Goal: Task Accomplishment & Management: Manage account settings

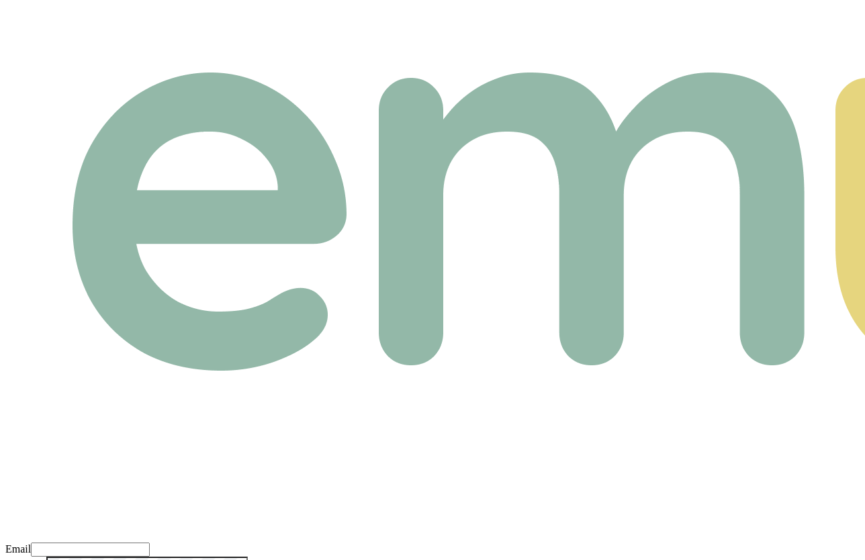
click at [150, 543] on input "Email" at bounding box center [90, 550] width 119 height 14
paste input "m+broker@emumoney.com.au"
type input "m+broker@emumoney.com.au"
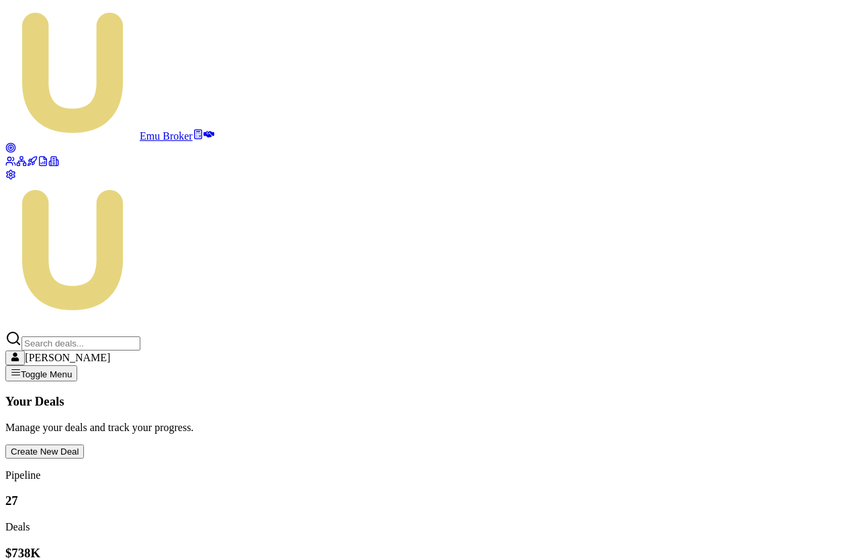
click at [16, 144] on link at bounding box center [10, 149] width 11 height 11
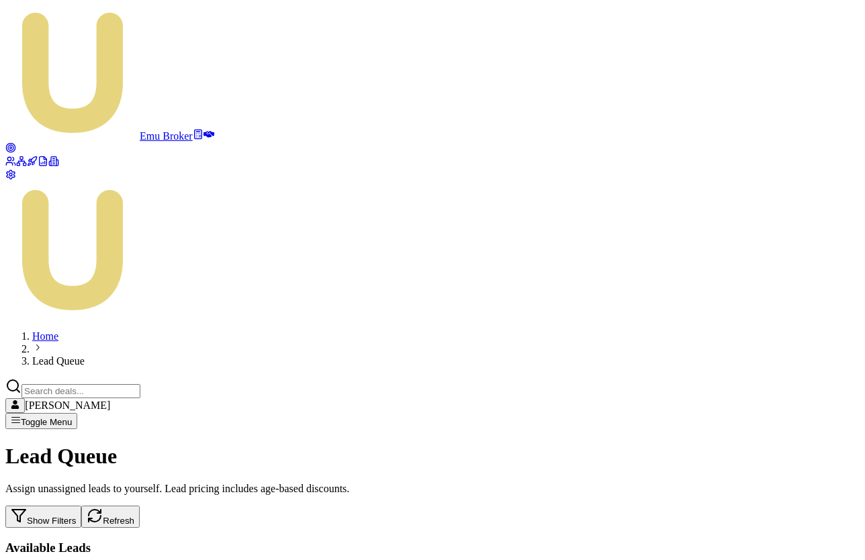
click at [81, 506] on button "Show Filters" at bounding box center [43, 517] width 76 height 22
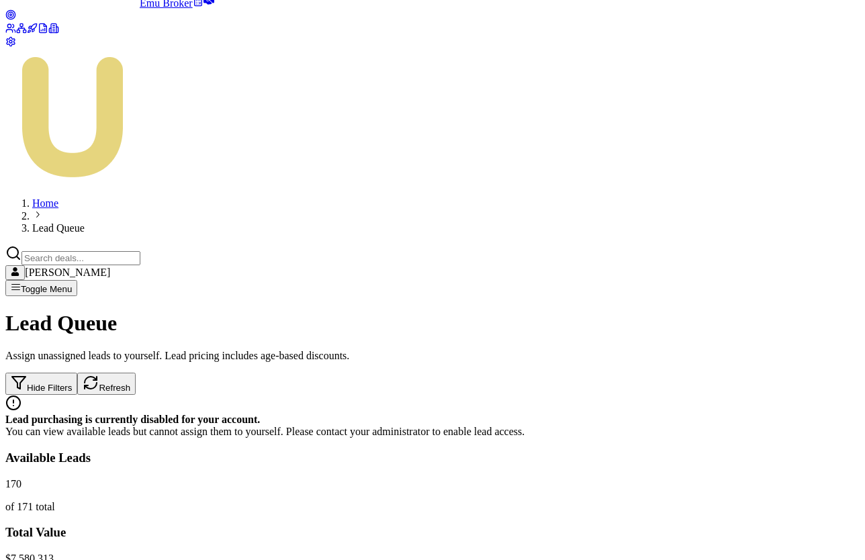
scroll to position [231, 0]
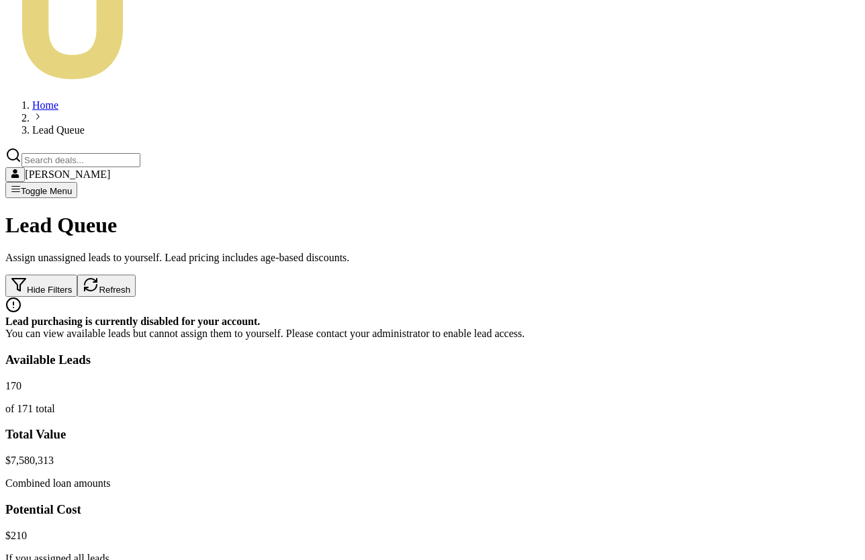
click at [369, 155] on html "Emu Broker Home Lead Queue Matt Burn Toggle Menu Lead Queue Assign unassigned l…" at bounding box center [432, 467] width 865 height 1396
click at [373, 164] on html "Emu Broker Home Lead Queue Matt Burn Toggle Menu Lead Queue Assign unassigned l…" at bounding box center [432, 467] width 865 height 1396
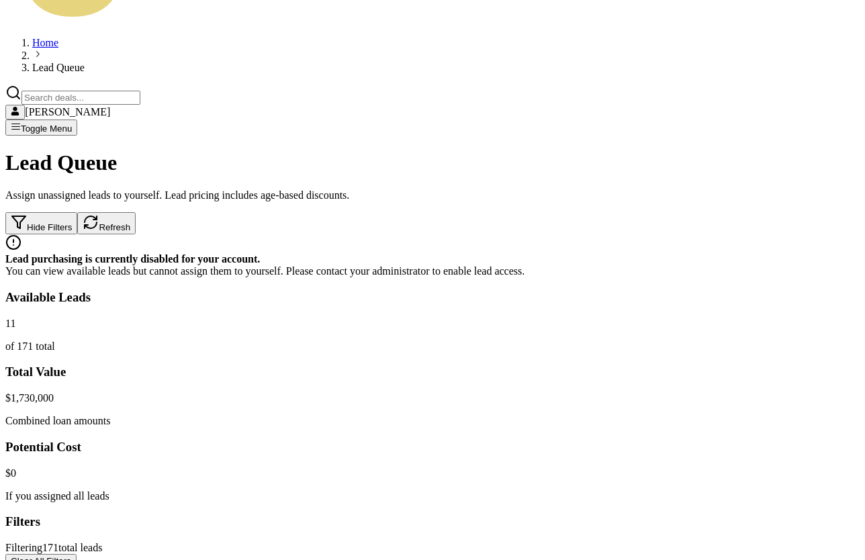
scroll to position [259, 0]
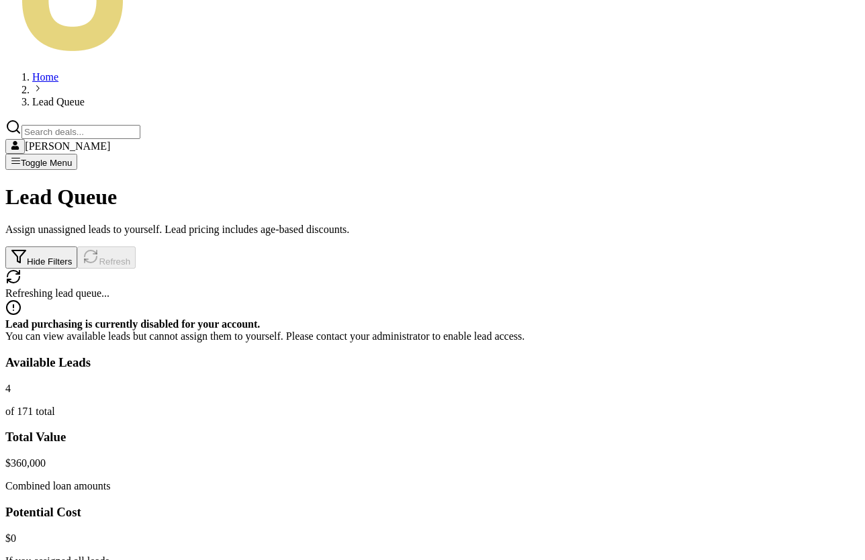
scroll to position [306, 0]
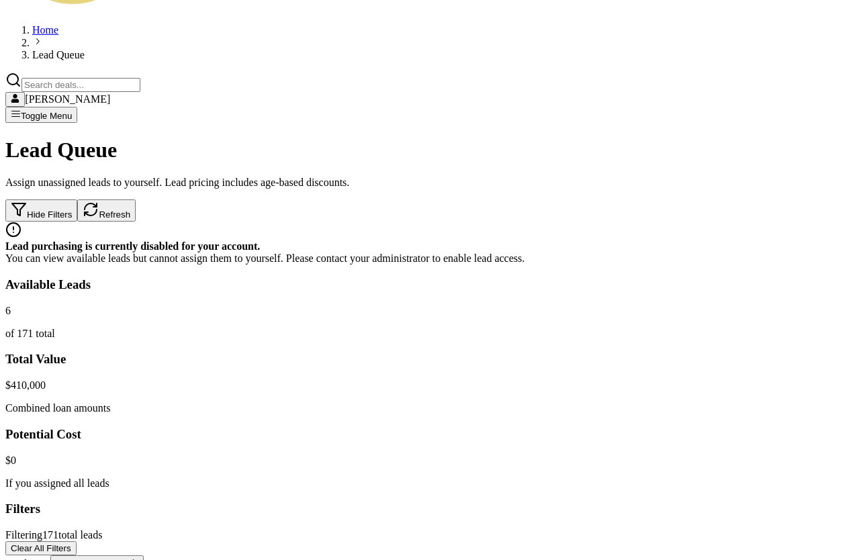
scroll to position [259, 0]
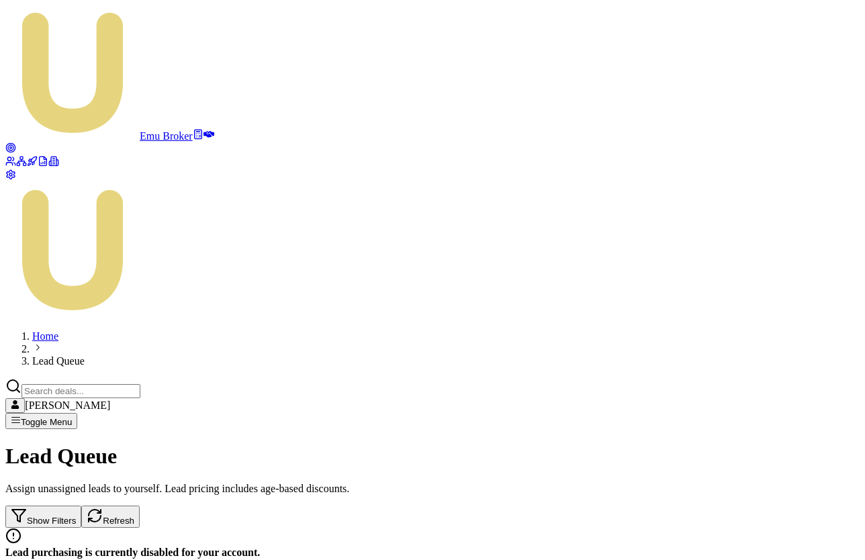
click at [81, 506] on button "Show Filters" at bounding box center [43, 517] width 76 height 22
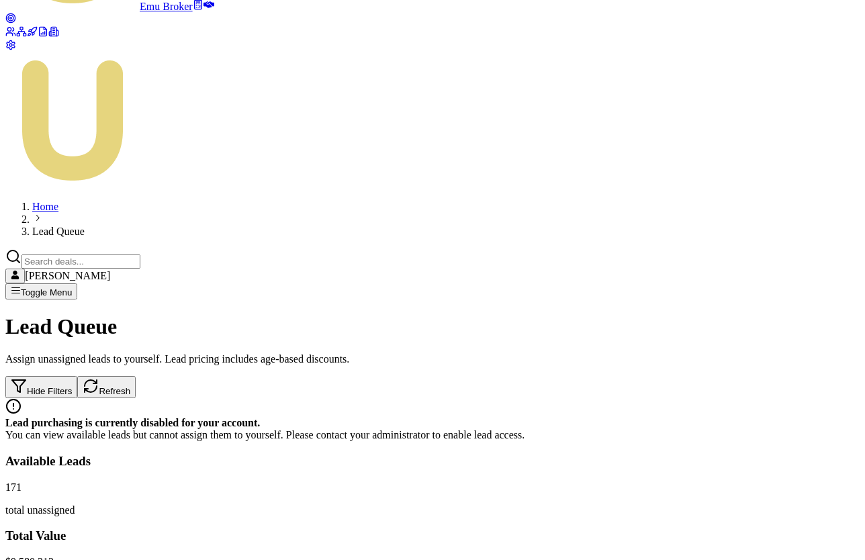
scroll to position [143, 0]
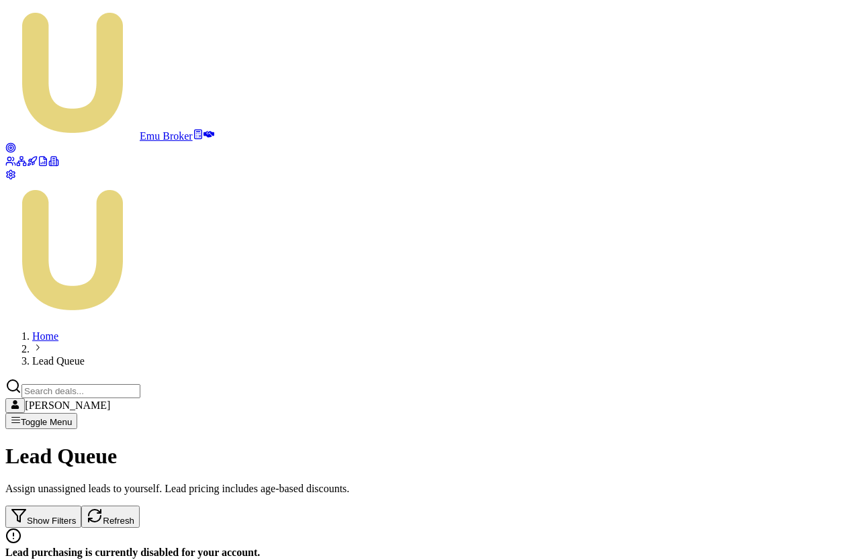
click at [81, 506] on button "Show Filters" at bounding box center [43, 517] width 76 height 22
click at [77, 506] on button "Hide Filters" at bounding box center [41, 517] width 72 height 22
click at [81, 506] on button "Show Filters" at bounding box center [43, 517] width 76 height 22
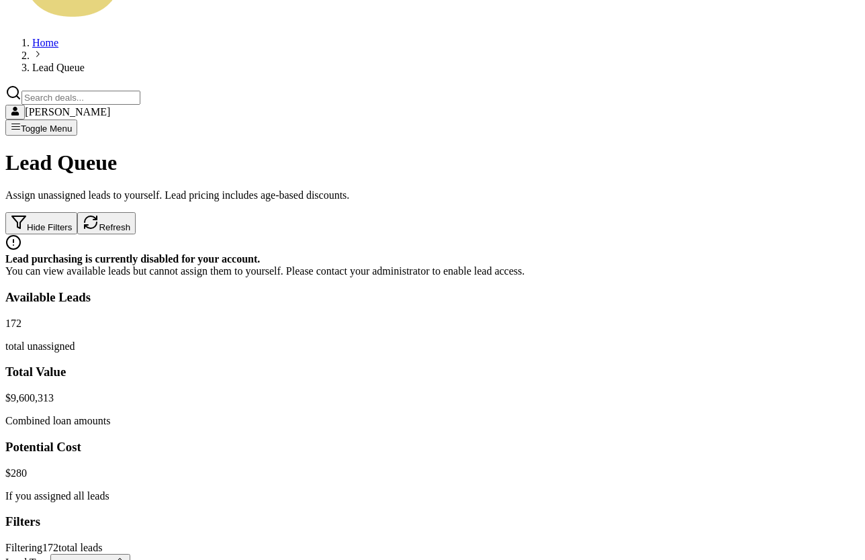
scroll to position [246, 0]
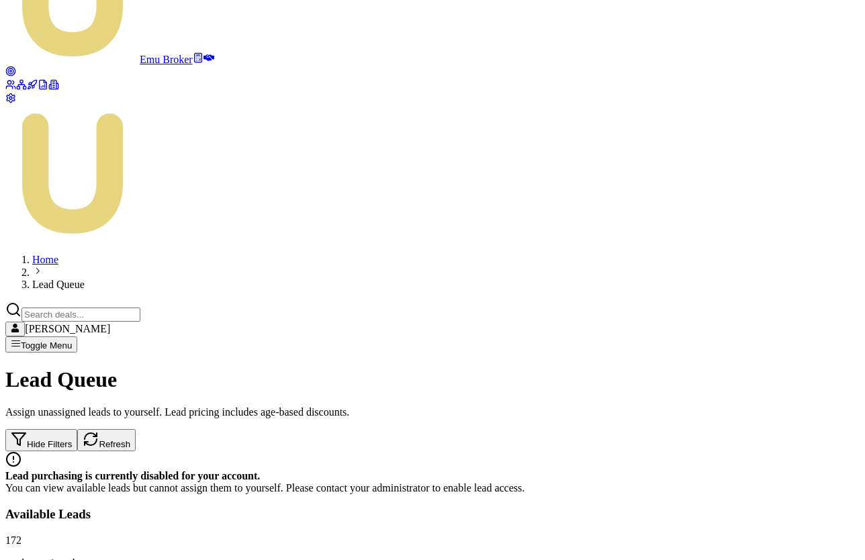
scroll to position [0, 0]
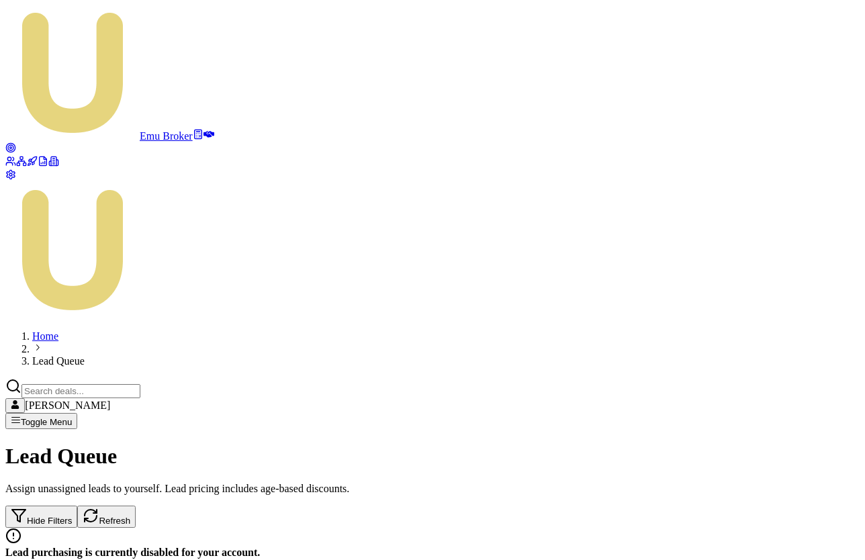
click at [77, 506] on button "Hide Filters" at bounding box center [41, 517] width 72 height 22
click at [81, 506] on button "Show Filters" at bounding box center [43, 517] width 76 height 22
click at [315, 444] on h1 "Lead Queue" at bounding box center [432, 456] width 854 height 25
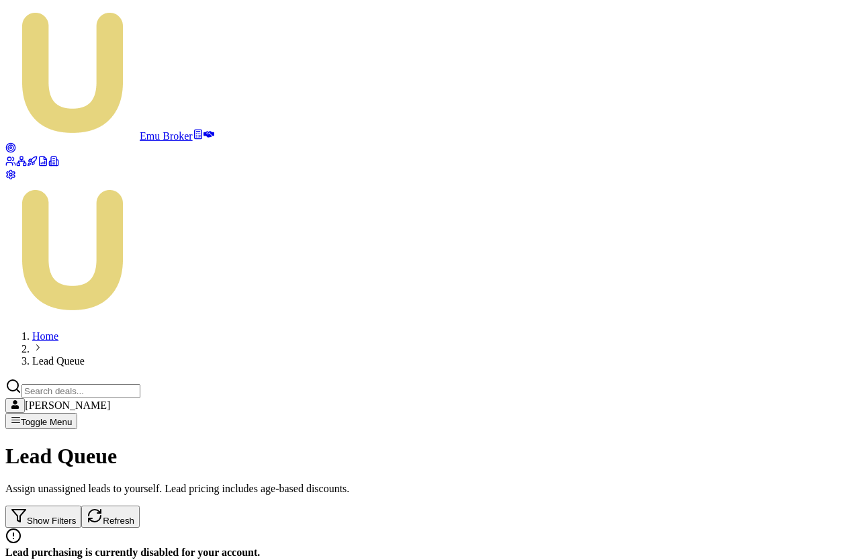
click at [81, 506] on button "Show Filters" at bounding box center [43, 517] width 76 height 22
click at [77, 506] on button "Hide Filters" at bounding box center [41, 517] width 72 height 22
drag, startPoint x: 400, startPoint y: 327, endPoint x: 593, endPoint y: 367, distance: 197.6
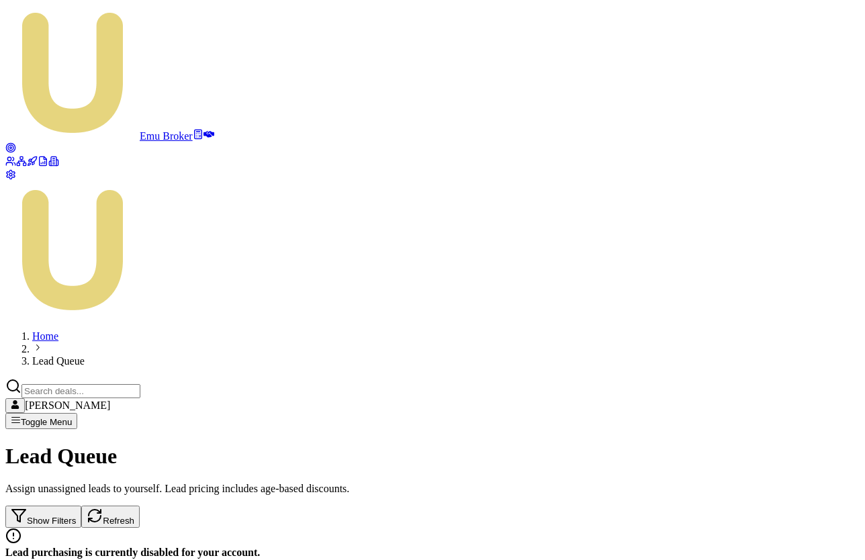
copy div "No leads available No leads match your current filters. Try adjusting your sear…"
click at [81, 506] on button "Show Filters" at bounding box center [43, 517] width 76 height 22
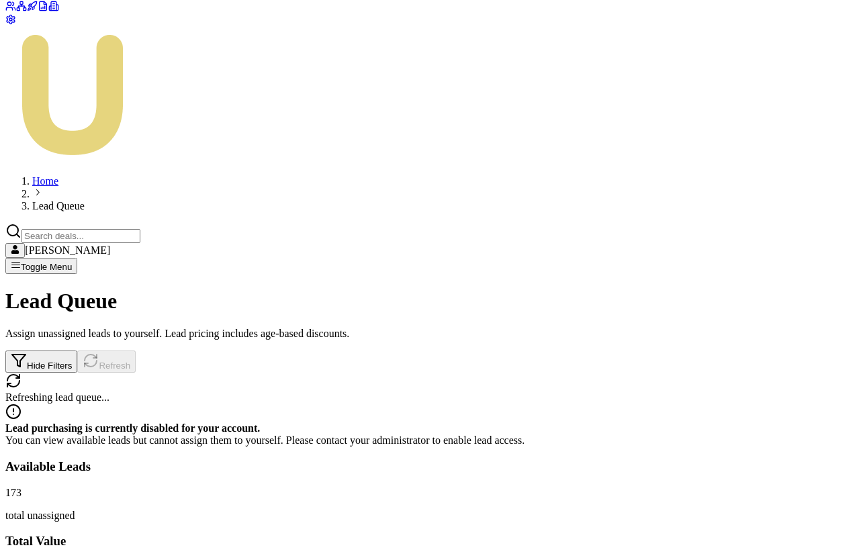
scroll to position [202, 0]
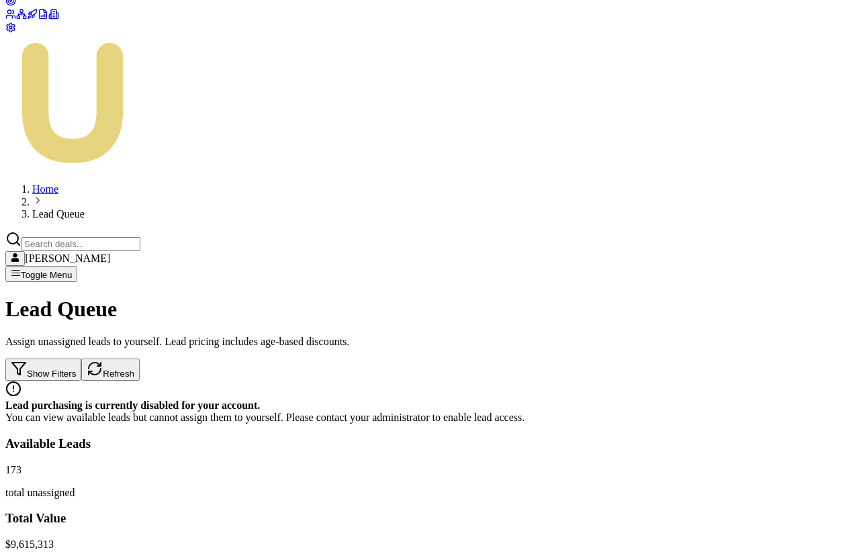
scroll to position [150, 0]
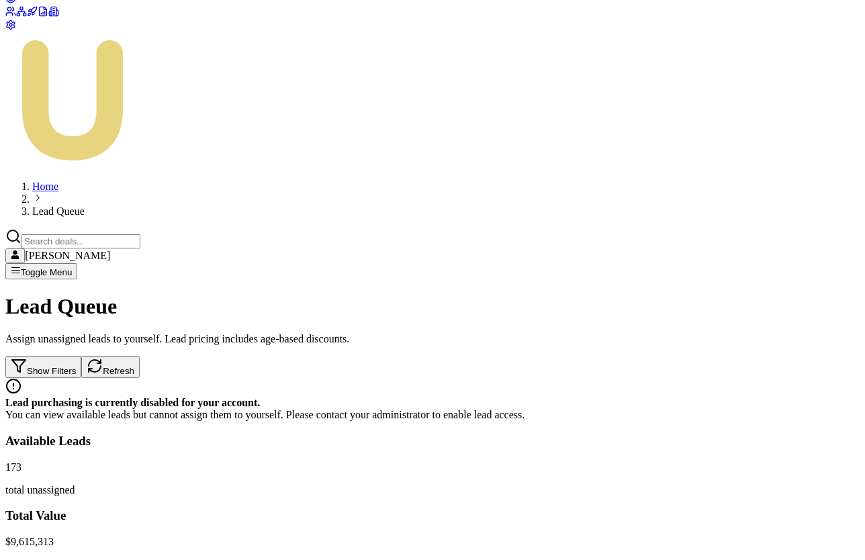
click at [356, 508] on h3 "Total Value" at bounding box center [432, 515] width 854 height 15
click at [392, 508] on div "Total Value" at bounding box center [432, 515] width 854 height 15
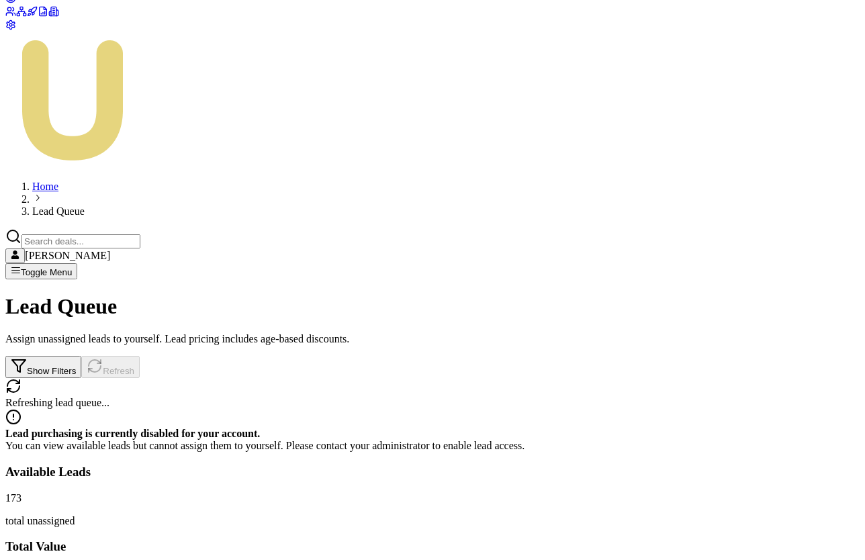
scroll to position [197, 0]
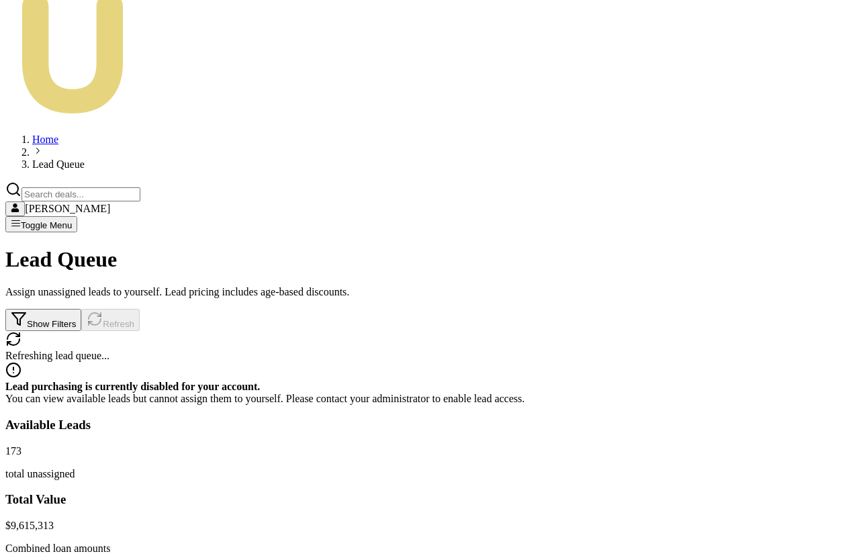
click at [343, 492] on h3 "Total Value" at bounding box center [432, 499] width 854 height 15
click at [283, 418] on div "Available Leads" at bounding box center [432, 425] width 854 height 15
click at [114, 418] on h3 "Available Leads" at bounding box center [432, 425] width 854 height 15
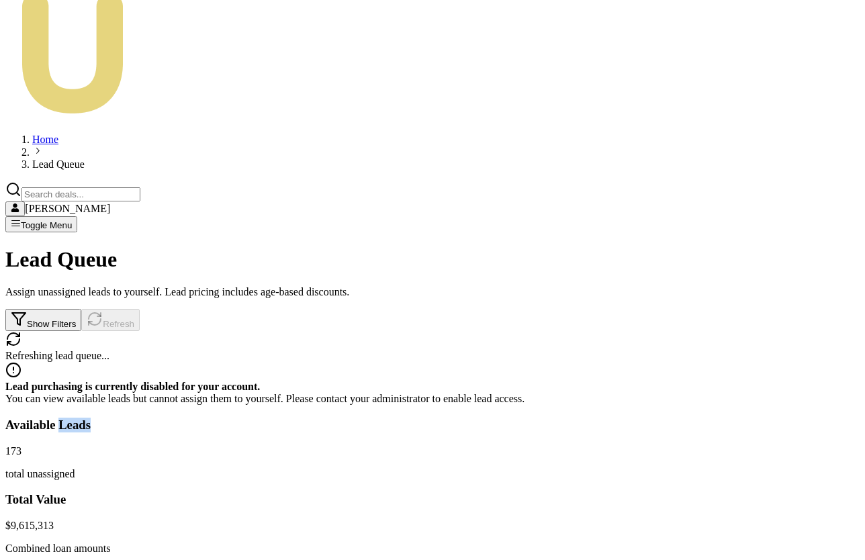
click at [114, 418] on h3 "Available Leads" at bounding box center [432, 425] width 854 height 15
click at [157, 418] on div "Available Leads" at bounding box center [432, 425] width 854 height 15
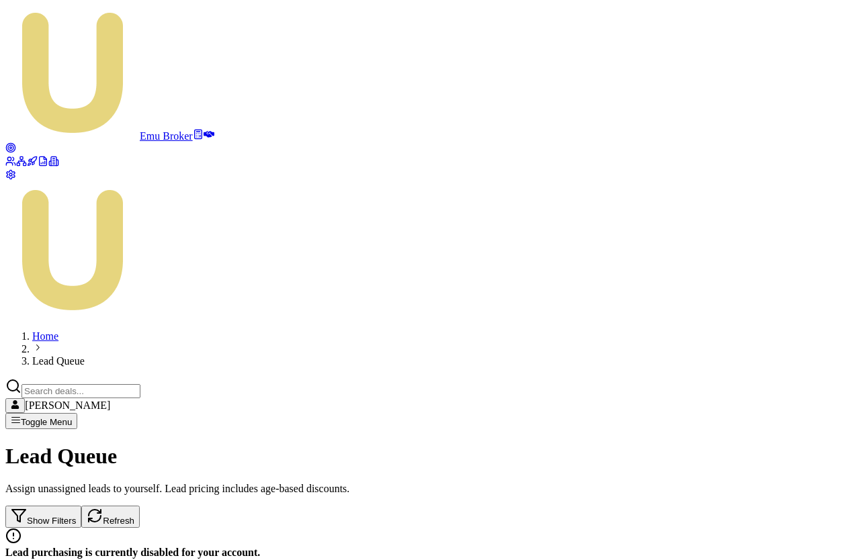
click at [140, 506] on button "Refresh" at bounding box center [110, 517] width 58 height 22
